Goal: Book appointment/travel/reservation

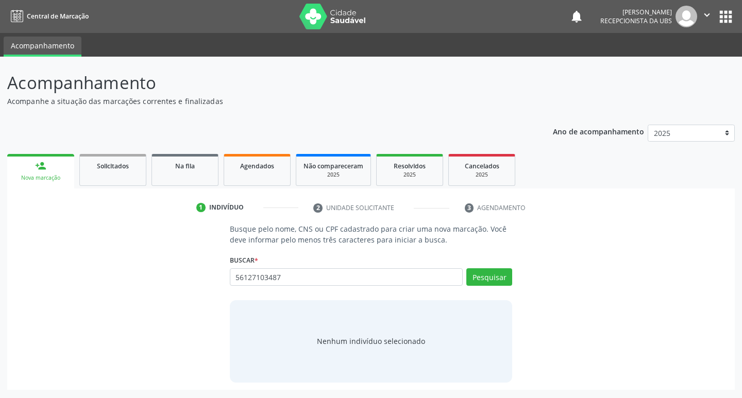
type input "56127103487"
click at [446, 275] on input "56127103487" at bounding box center [346, 277] width 233 height 18
type input "5"
type input "[PERSON_NAME]"
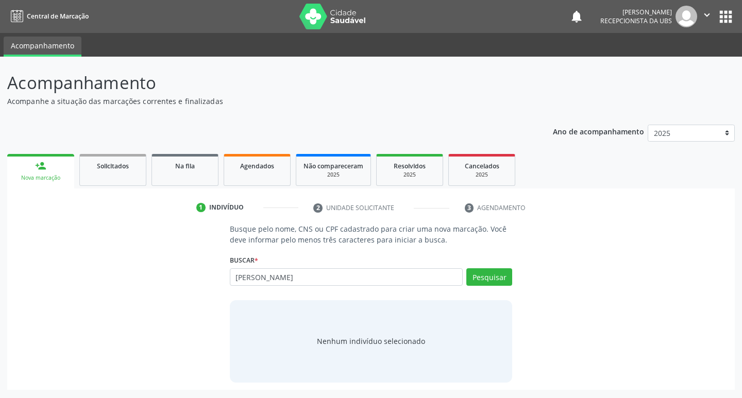
type input "[PERSON_NAME]"
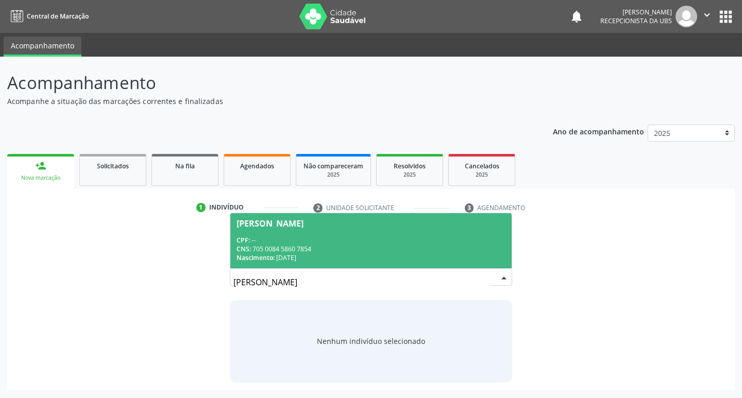
click at [432, 274] on input "[PERSON_NAME]" at bounding box center [362, 282] width 258 height 21
click at [426, 245] on div "CNS: 705 0084 5860 7854" at bounding box center [370, 249] width 269 height 9
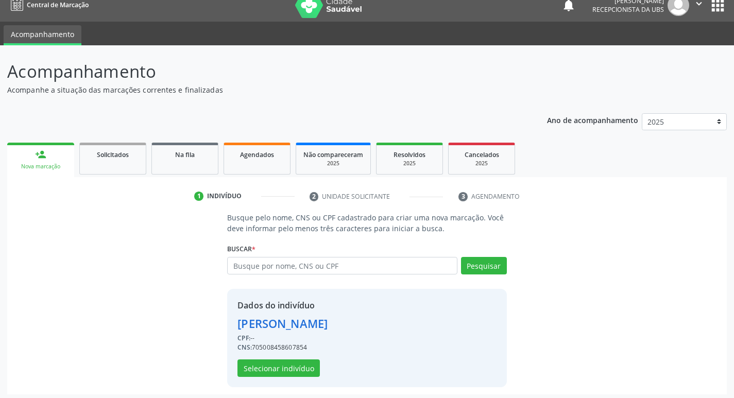
scroll to position [15, 0]
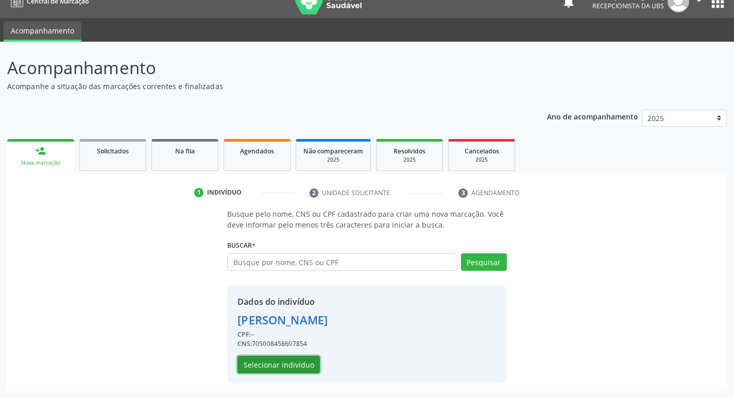
click at [248, 358] on button "Selecionar indivíduo" at bounding box center [278, 365] width 82 height 18
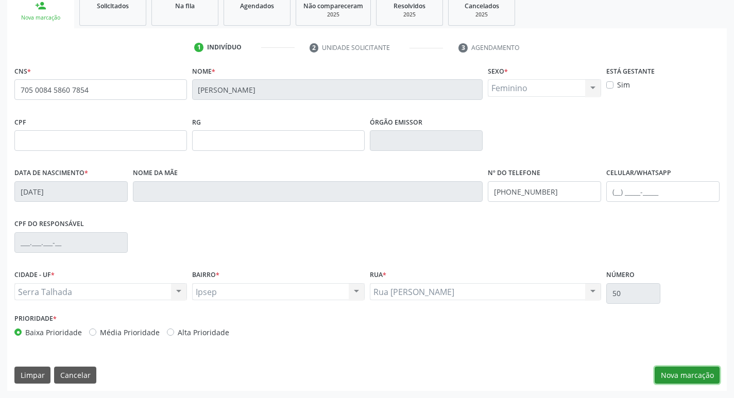
click at [671, 379] on button "Nova marcação" at bounding box center [687, 376] width 65 height 18
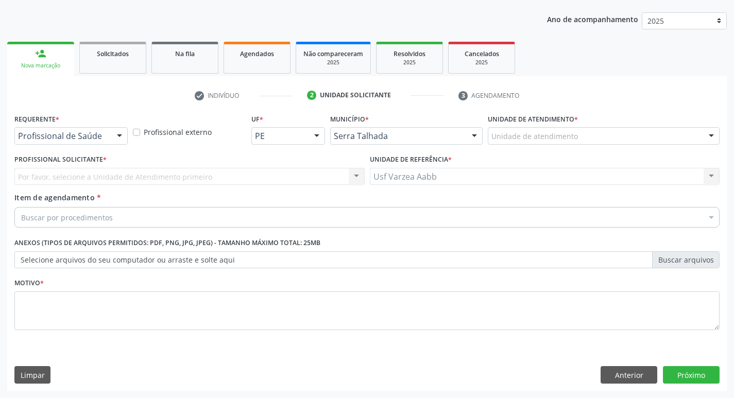
scroll to position [112, 0]
click at [112, 136] on div at bounding box center [119, 137] width 15 height 18
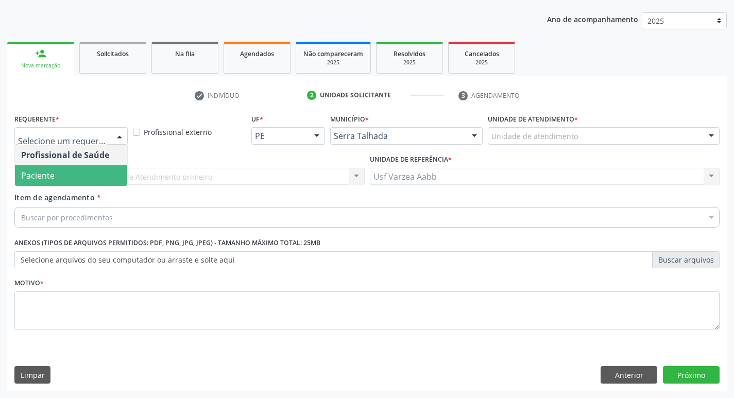
click at [105, 178] on span "Paciente" at bounding box center [71, 175] width 112 height 21
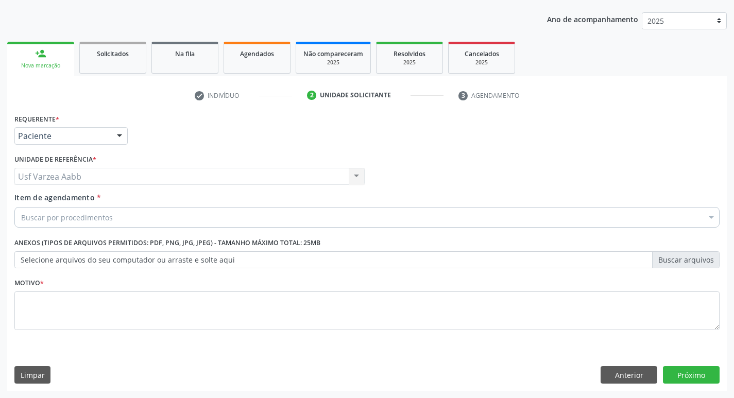
click at [115, 216] on div "Buscar por procedimentos" at bounding box center [366, 217] width 705 height 21
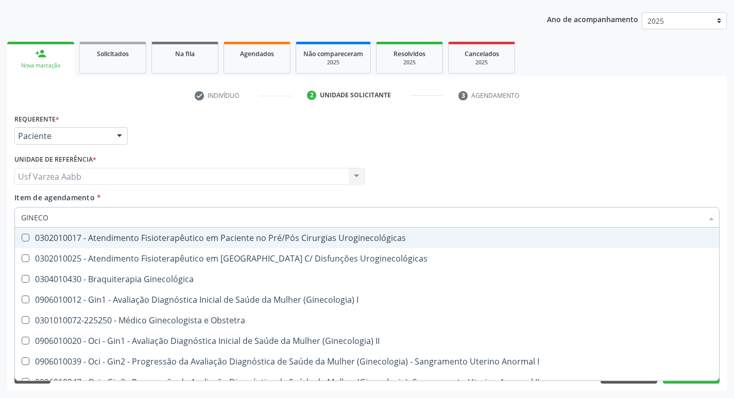
type input "GINECOL"
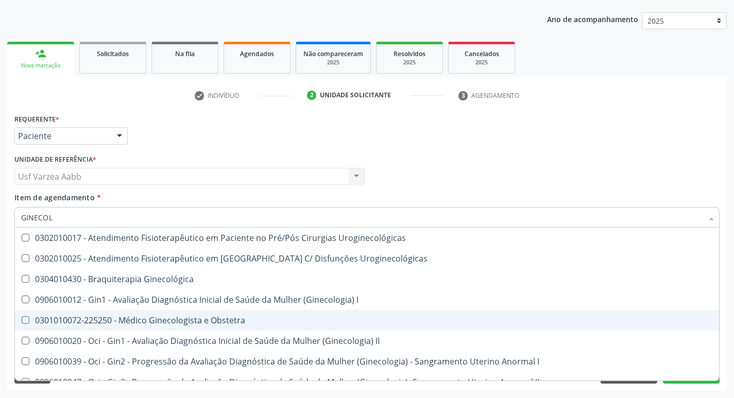
click at [173, 325] on div "0301010072-225250 - Médico Ginecologista e Obstetra" at bounding box center [367, 320] width 692 height 8
checkbox Obstetra "true"
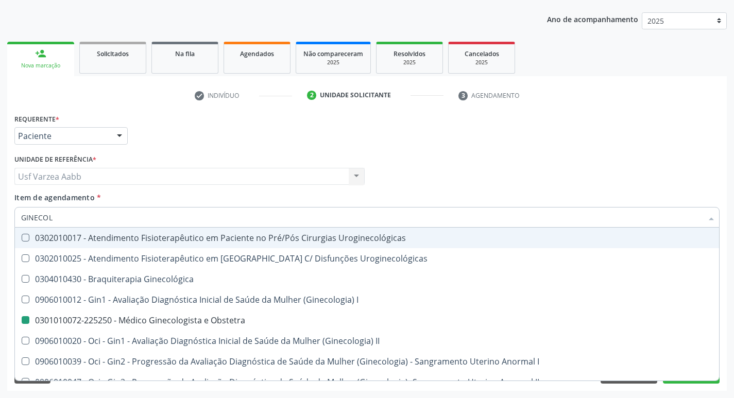
click at [524, 188] on div "Profissional Solicitante Por favor, selecione a Unidade de Atendimento primeiro…" at bounding box center [367, 172] width 710 height 40
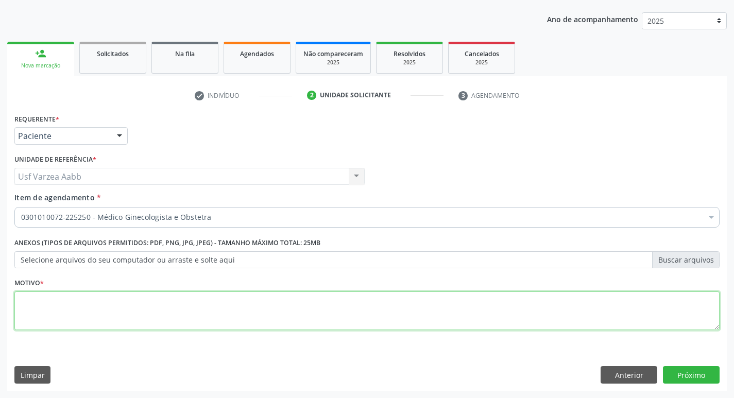
click at [168, 308] on textarea at bounding box center [366, 311] width 705 height 39
type textarea "X"
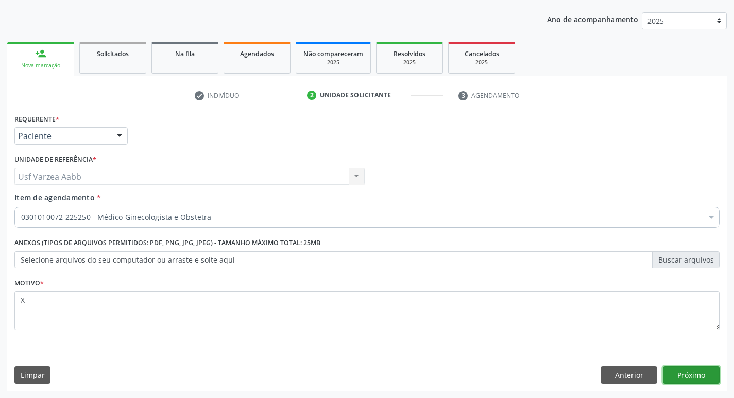
click at [685, 374] on button "Próximo" at bounding box center [691, 375] width 57 height 18
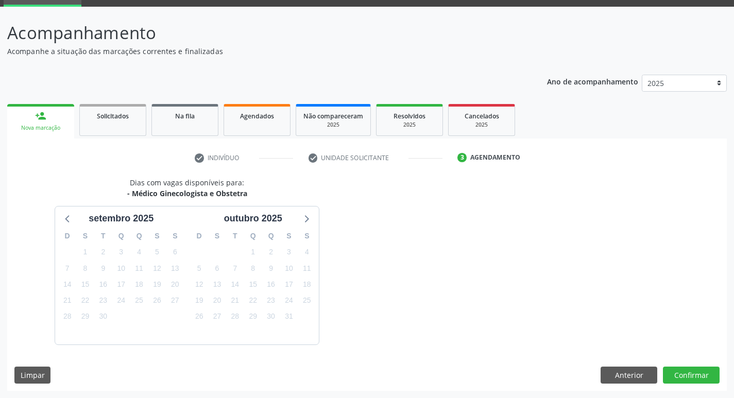
scroll to position [80, 0]
